Goal: Use online tool/utility: Use online tool/utility

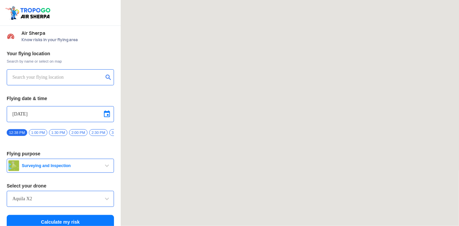
click at [66, 206] on div "Aquila X2" at bounding box center [60, 199] width 107 height 16
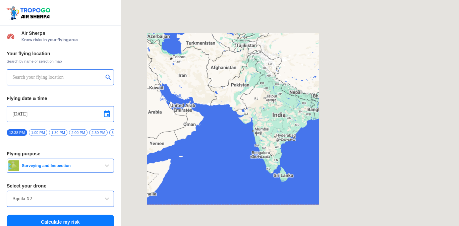
click at [68, 203] on input "Aquila X2" at bounding box center [60, 199] width 96 height 8
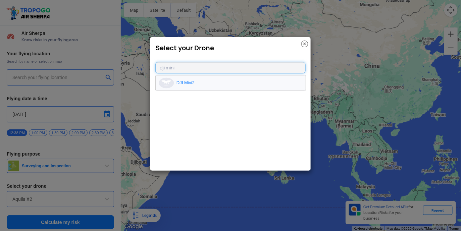
type input "dji mini"
click at [229, 87] on li "DJI Mini2" at bounding box center [231, 82] width 150 height 15
type input "DJI Mini2"
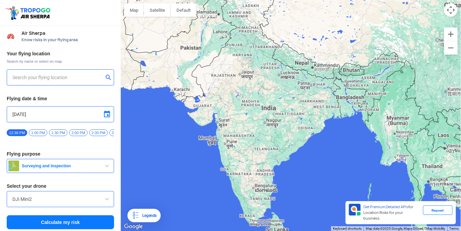
drag, startPoint x: 264, startPoint y: 174, endPoint x: 262, endPoint y: 126, distance: 48.0
click at [262, 126] on div "To navigate, press the arrow keys." at bounding box center [291, 115] width 340 height 231
drag, startPoint x: 258, startPoint y: 139, endPoint x: 243, endPoint y: 52, distance: 88.2
click at [243, 52] on div "To navigate, press the arrow keys." at bounding box center [291, 115] width 340 height 231
type input "[STREET_ADDRESS]"
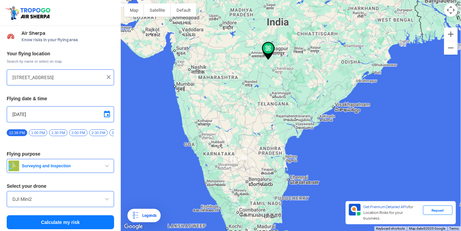
drag, startPoint x: 246, startPoint y: 193, endPoint x: 247, endPoint y: 147, distance: 45.9
click at [247, 147] on div "To navigate, press the arrow keys." at bounding box center [291, 115] width 340 height 231
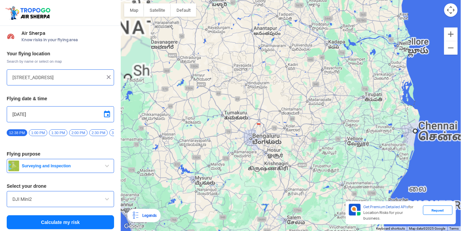
drag, startPoint x: 245, startPoint y: 180, endPoint x: 244, endPoint y: 138, distance: 41.9
click at [244, 138] on div "To navigate, press the arrow keys." at bounding box center [291, 115] width 340 height 231
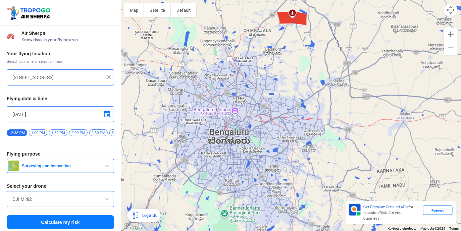
click at [78, 207] on div "DJI Mini2" at bounding box center [60, 199] width 107 height 16
click at [80, 201] on input "DJI Mini2" at bounding box center [60, 199] width 96 height 8
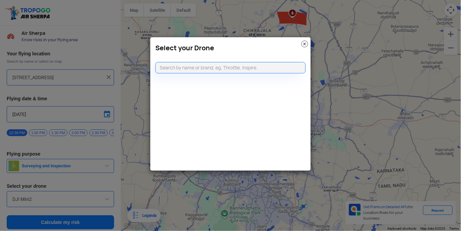
click at [301, 44] on img at bounding box center [304, 44] width 7 height 7
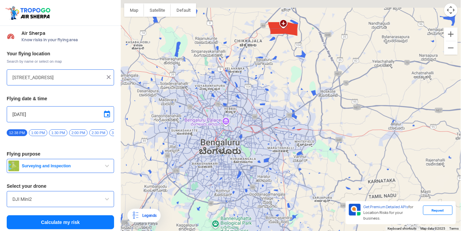
drag, startPoint x: 282, startPoint y: 65, endPoint x: 273, endPoint y: 75, distance: 14.0
click at [273, 76] on div "To navigate, press the arrow keys." at bounding box center [291, 115] width 340 height 231
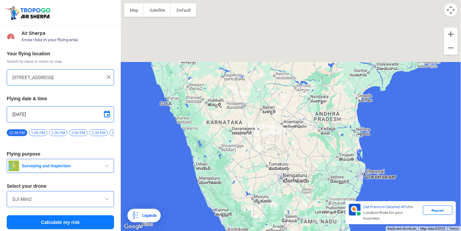
drag, startPoint x: 247, startPoint y: 57, endPoint x: 264, endPoint y: 180, distance: 123.8
click at [263, 179] on div "To navigate, press the arrow keys." at bounding box center [291, 115] width 340 height 231
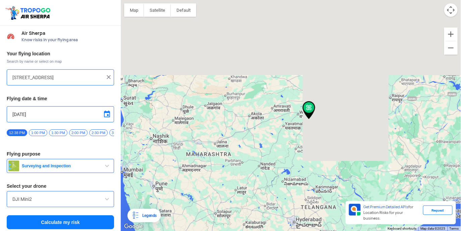
drag, startPoint x: 286, startPoint y: 79, endPoint x: 251, endPoint y: 174, distance: 100.9
click at [251, 174] on div "To navigate, press the arrow keys." at bounding box center [291, 115] width 340 height 231
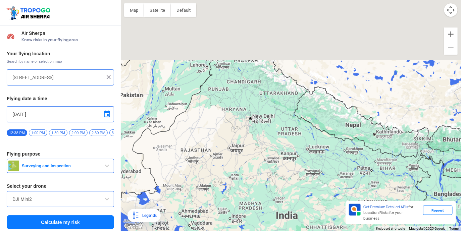
drag, startPoint x: 293, startPoint y: 85, endPoint x: 293, endPoint y: 184, distance: 98.6
click at [293, 184] on div "To navigate, press the arrow keys." at bounding box center [291, 115] width 340 height 231
